Goal: Information Seeking & Learning: Learn about a topic

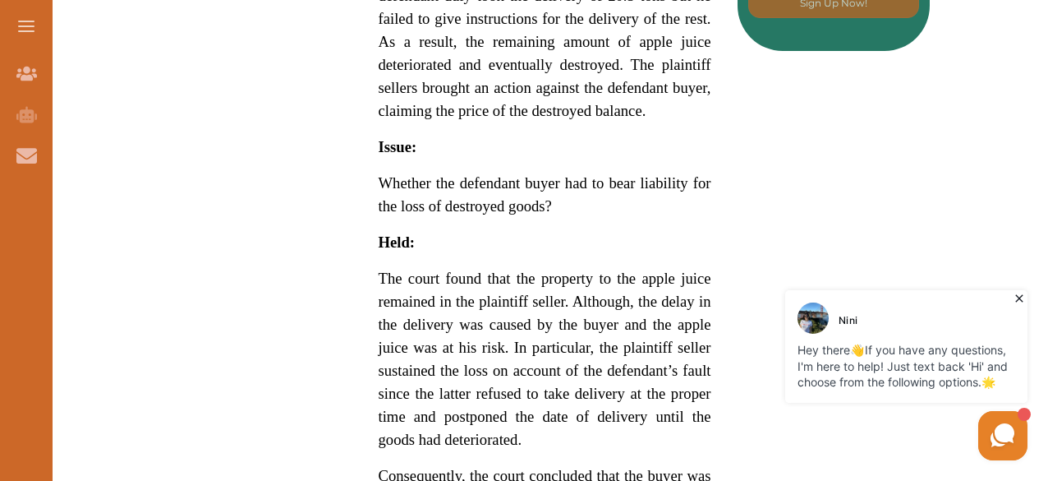
scroll to position [1150, 0]
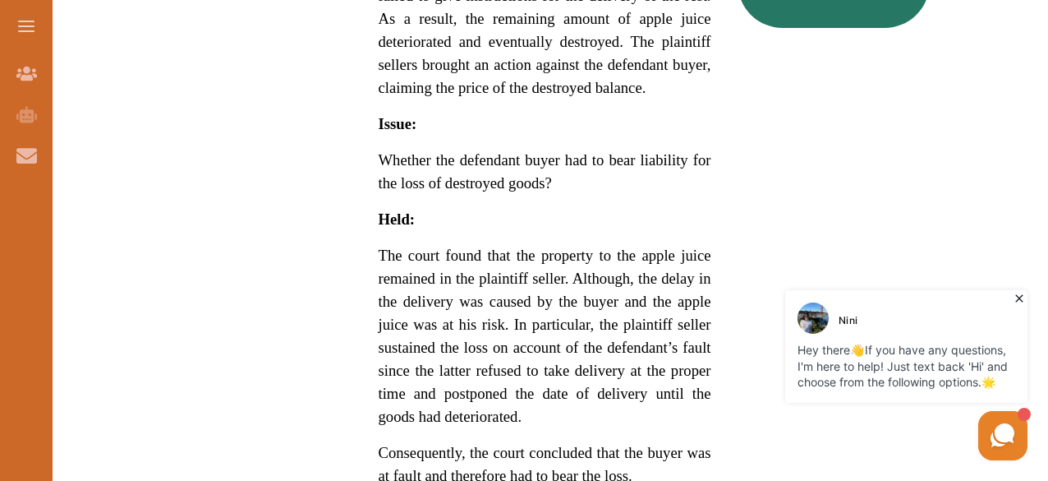
click at [1022, 297] on icon at bounding box center [1019, 298] width 16 height 16
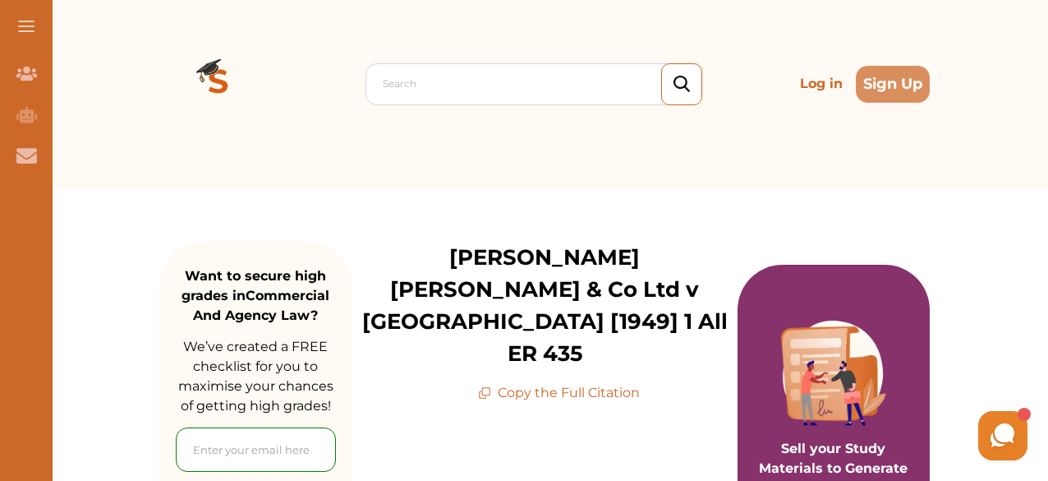
scroll to position [0, 0]
